Goal: Task Accomplishment & Management: Manage account settings

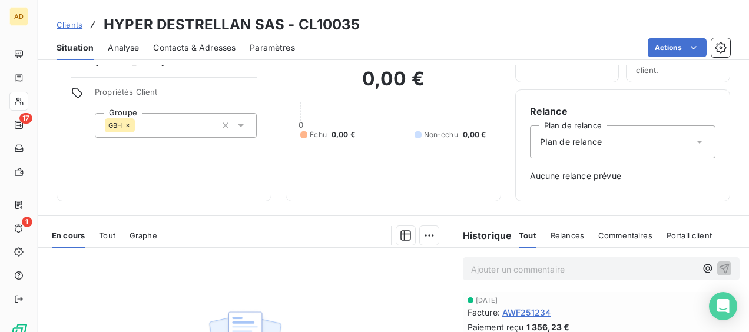
scroll to position [21, 0]
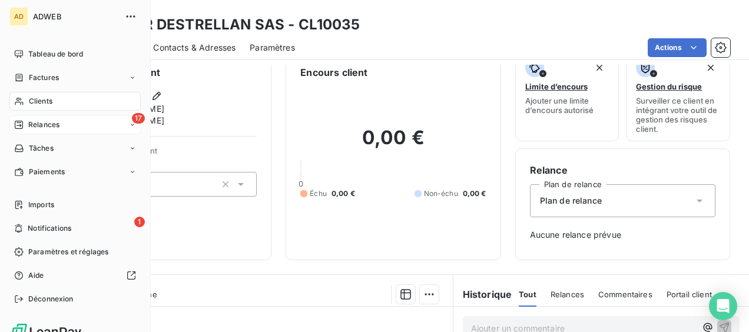
click at [62, 127] on div "17 Relances" at bounding box center [74, 124] width 131 height 19
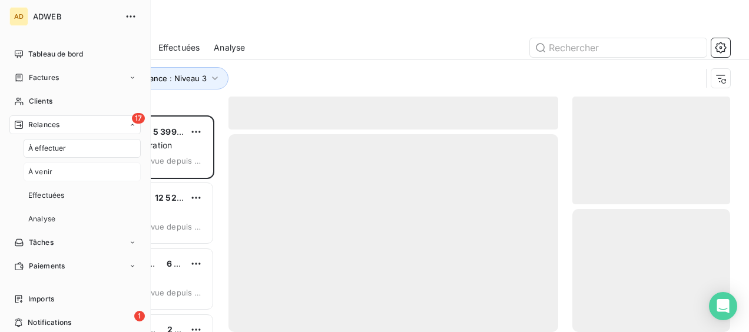
scroll to position [207, 148]
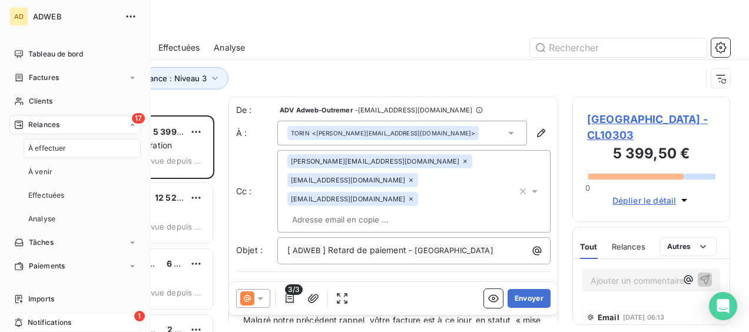
click at [82, 324] on div "1 Notifications" at bounding box center [74, 322] width 131 height 19
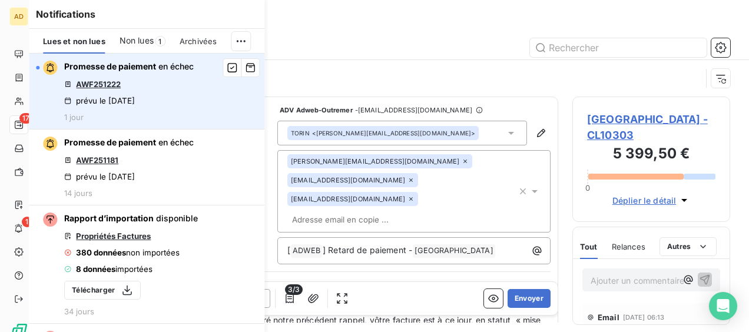
click at [99, 81] on link "AWF251222" at bounding box center [98, 83] width 45 height 9
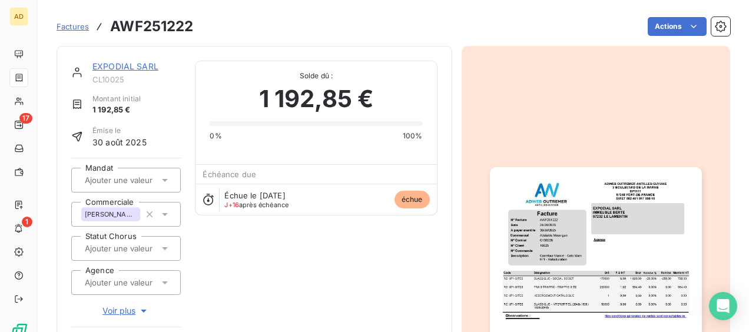
click at [122, 68] on link "EXPODIAL SARL" at bounding box center [125, 66] width 66 height 10
